Goal: Find specific page/section: Find specific page/section

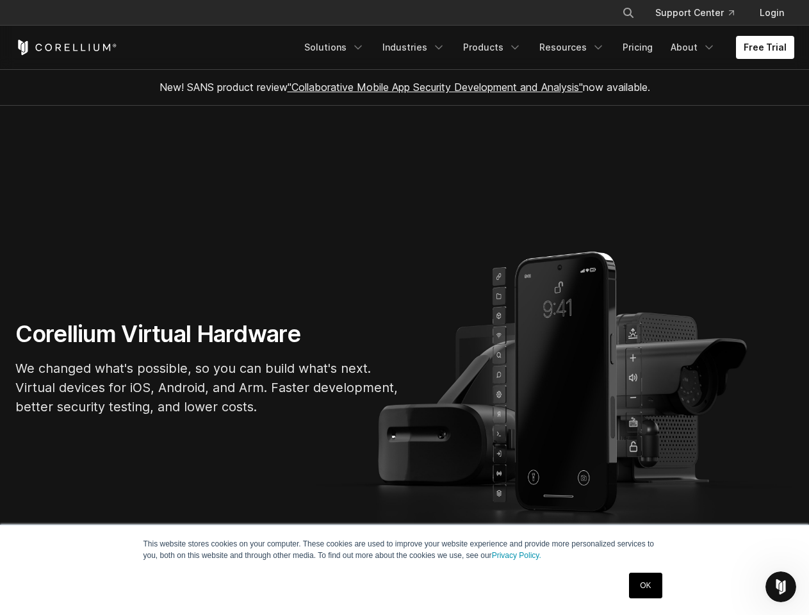
click at [404, 307] on section "Corellium Virtual Hardware We changed what's possible, so you can build what's …" at bounding box center [404, 373] width 809 height 535
click at [628, 13] on icon "Search" at bounding box center [628, 13] width 10 height 10
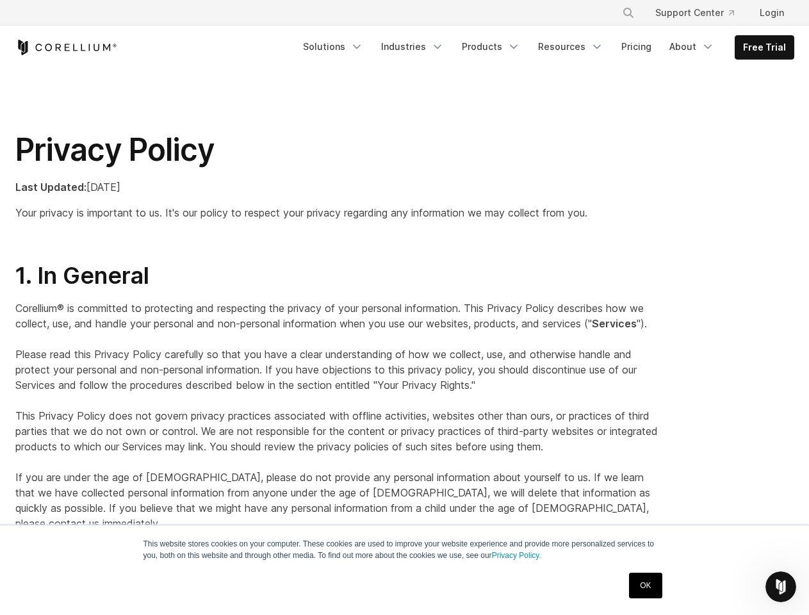
click at [404, 307] on p "Corellium® is committed to protecting and respecting the privacy of your person…" at bounding box center [337, 415] width 645 height 231
click at [628, 13] on icon "Search" at bounding box center [628, 13] width 10 height 10
